Goal: Information Seeking & Learning: Check status

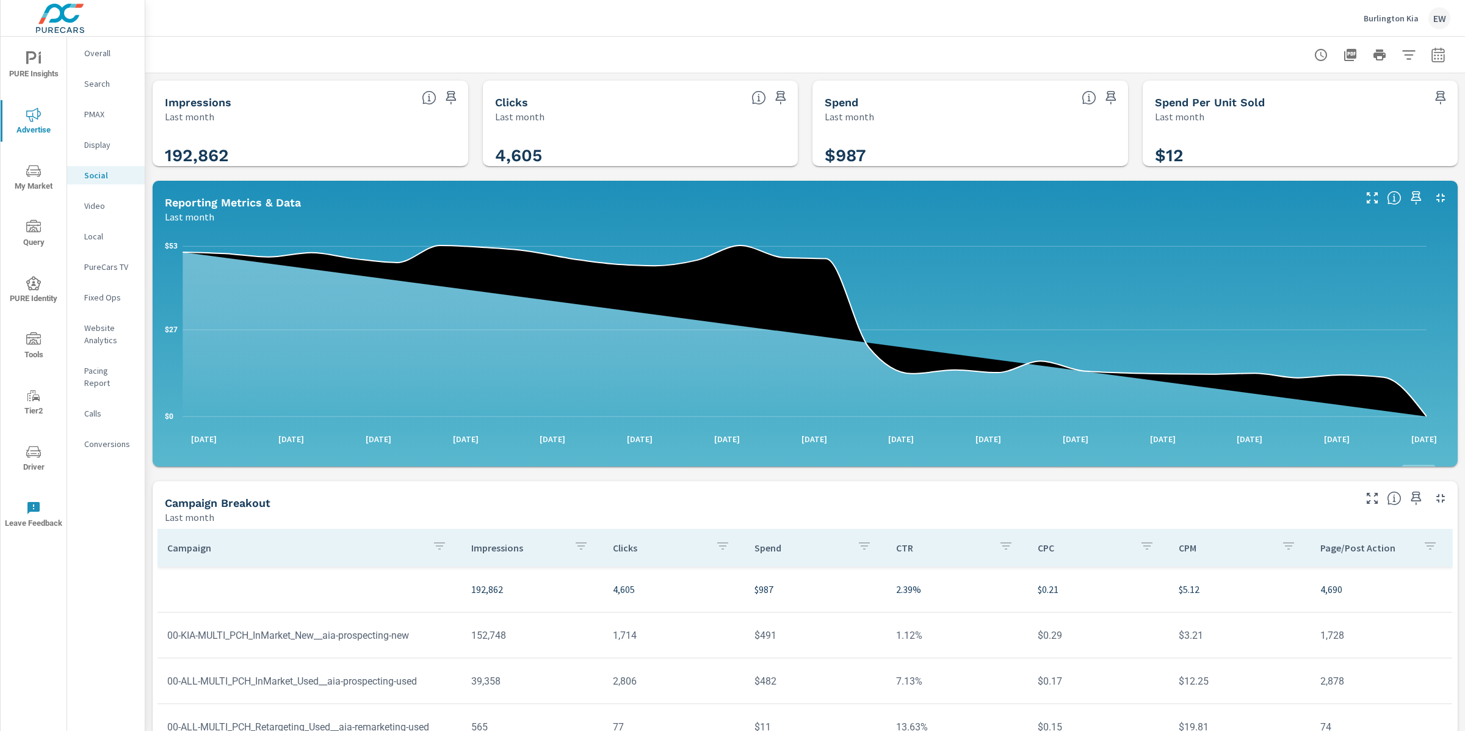
scroll to position [343, 0]
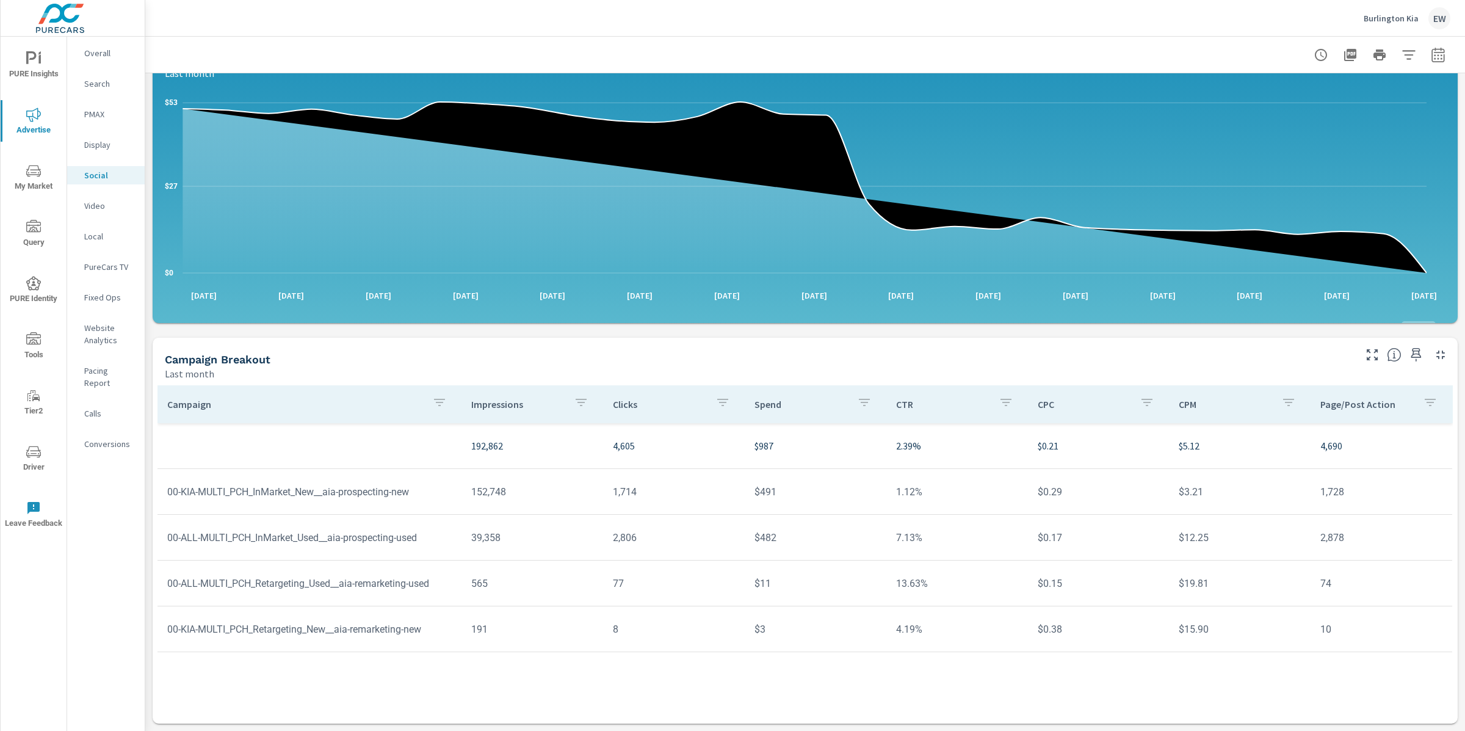
click at [40, 465] on span "Driver" at bounding box center [33, 459] width 59 height 30
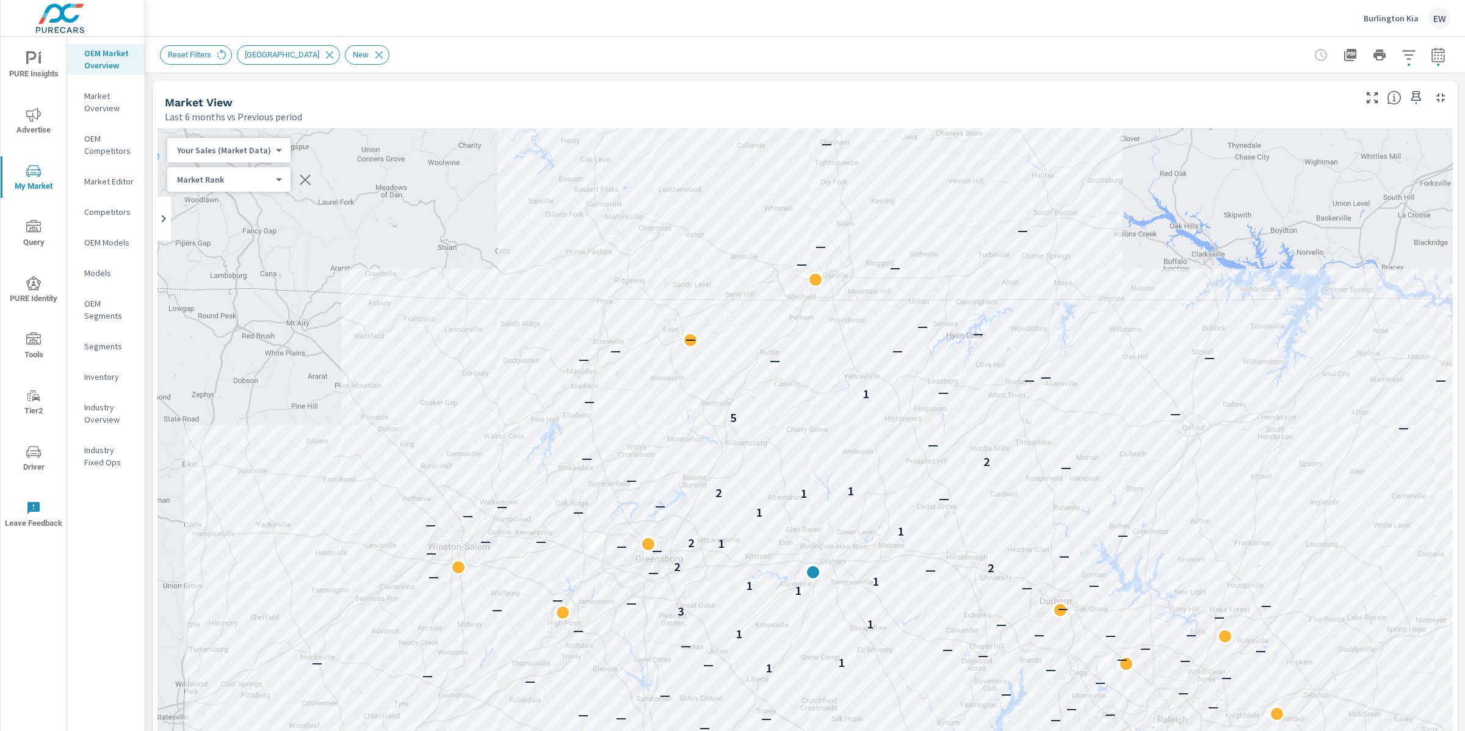
scroll to position [910, 0]
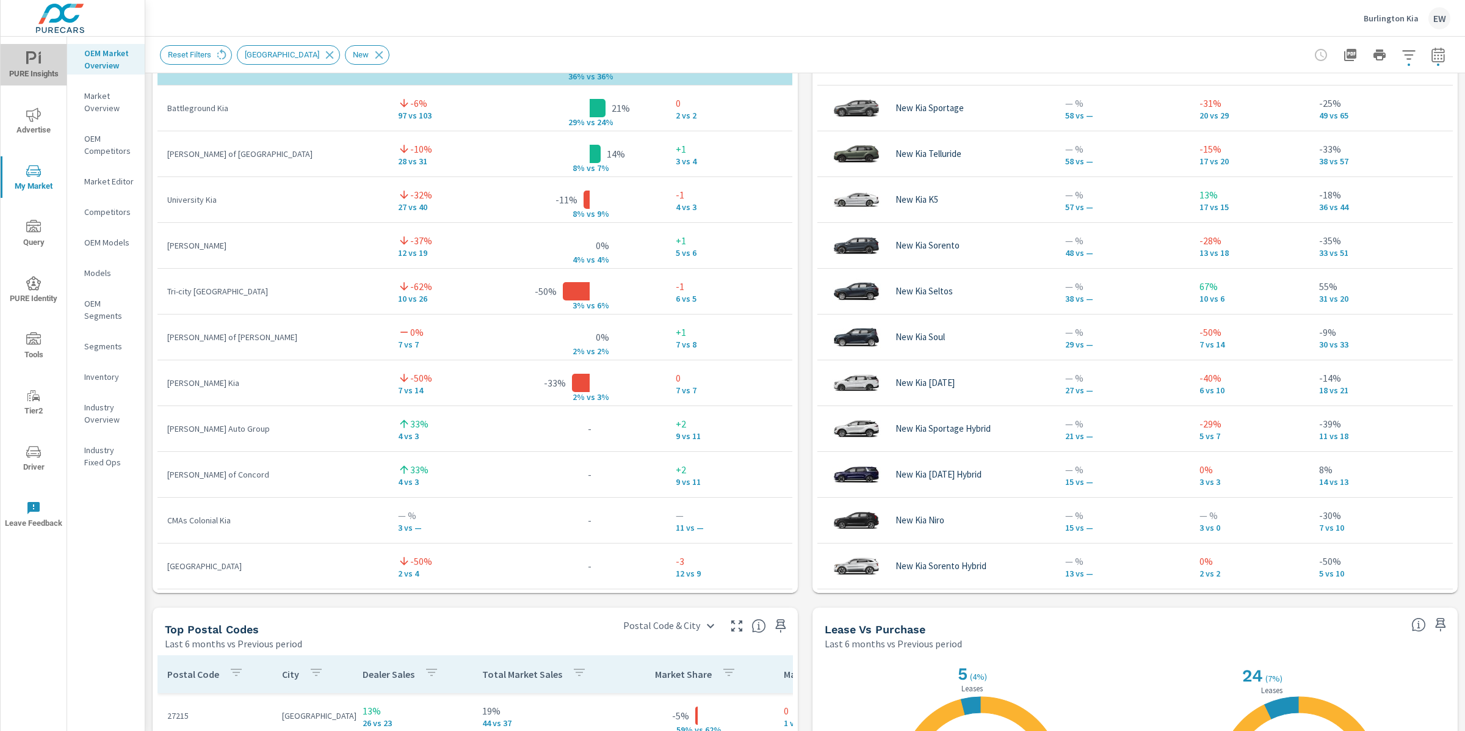
click at [34, 55] on icon "nav menu" at bounding box center [33, 58] width 15 height 15
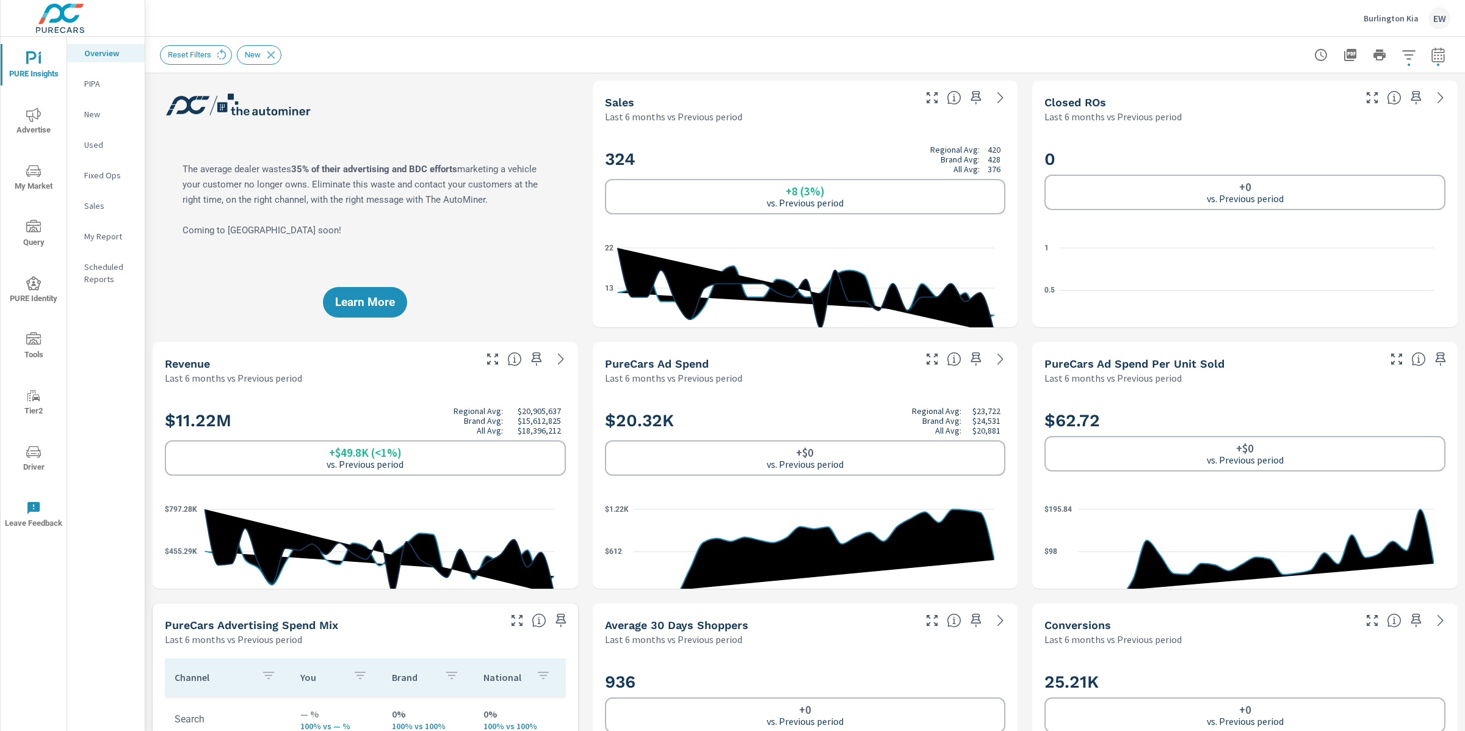
click at [1434, 54] on icon "button" at bounding box center [1438, 56] width 8 height 5
select select "Last 6 months"
select select "Previous period"
click at [1409, 164] on icon "button" at bounding box center [1409, 160] width 15 height 15
click at [1305, 109] on select "Custom [DATE] Last week Last 7 days Last 14 days Last 30 days Last 45 days Last…" at bounding box center [1329, 107] width 122 height 24
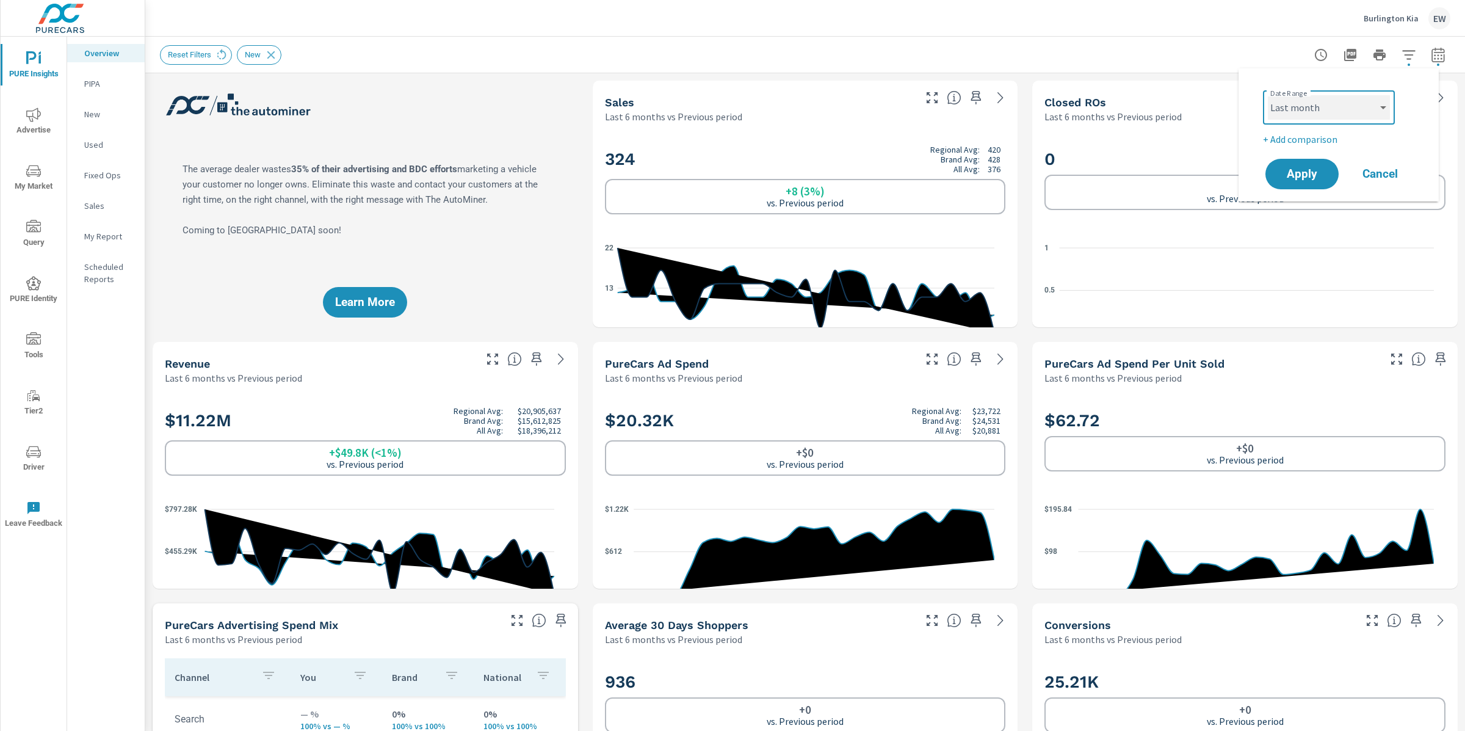
click at [1268, 95] on select "Custom [DATE] Last week Last 7 days Last 14 days Last 30 days Last 45 days Last…" at bounding box center [1329, 107] width 122 height 24
select select "Last month"
click at [1292, 178] on span "Apply" at bounding box center [1302, 174] width 50 height 12
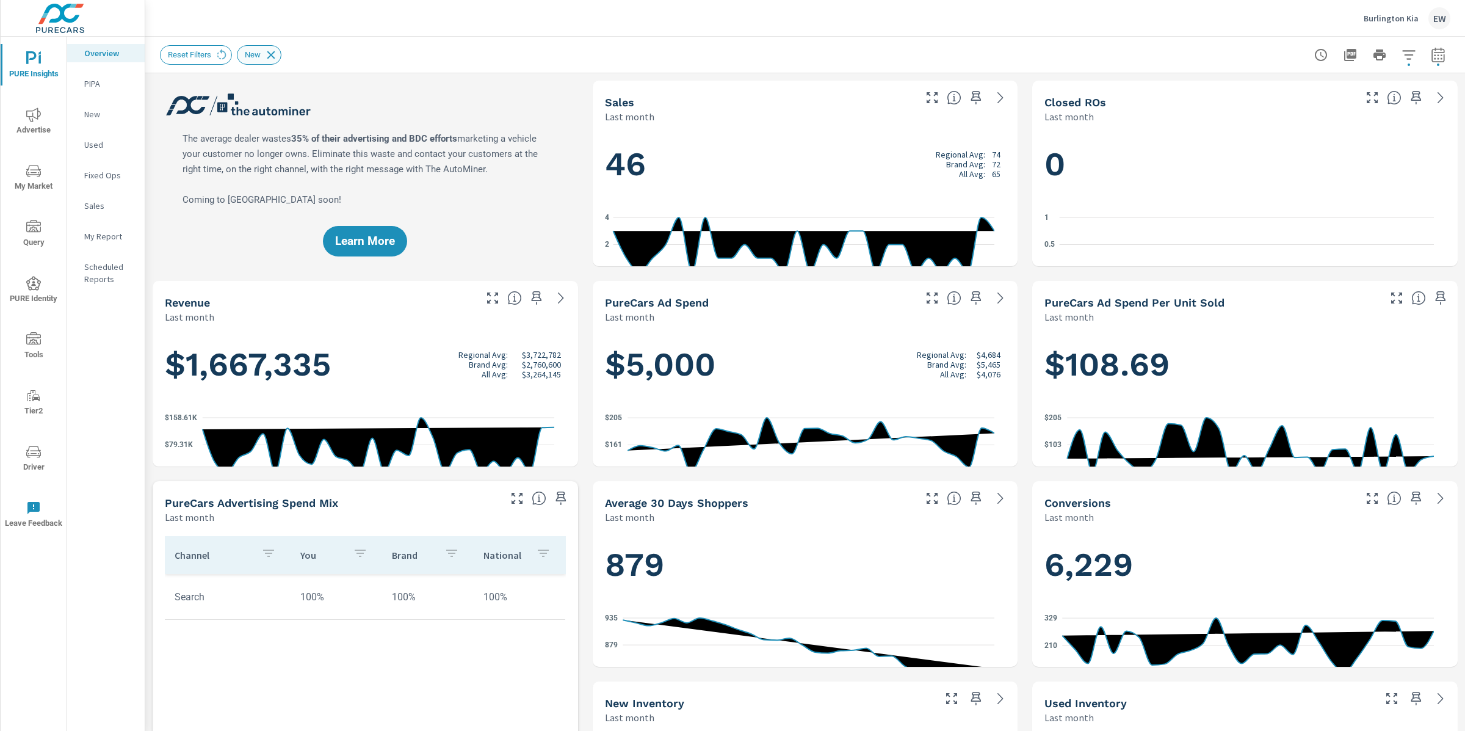
click at [275, 54] on icon at bounding box center [271, 55] width 8 height 8
click at [35, 117] on icon "nav menu" at bounding box center [33, 114] width 15 height 15
